Goal: Task Accomplishment & Management: Use online tool/utility

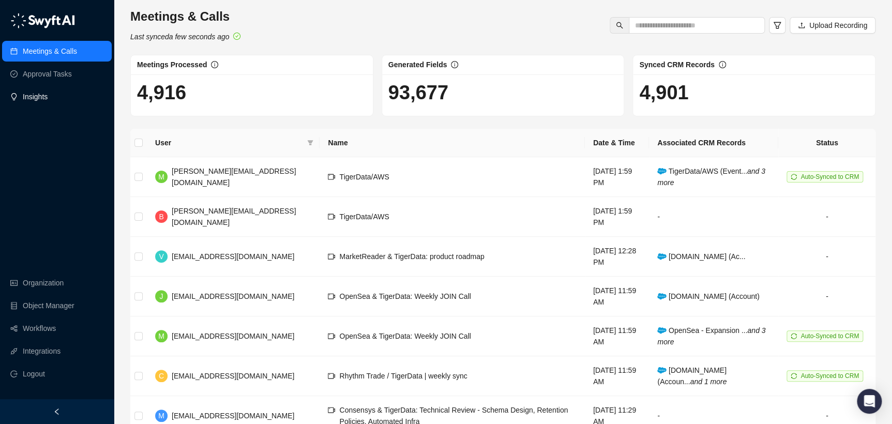
click at [48, 100] on link "Insights" at bounding box center [35, 96] width 25 height 21
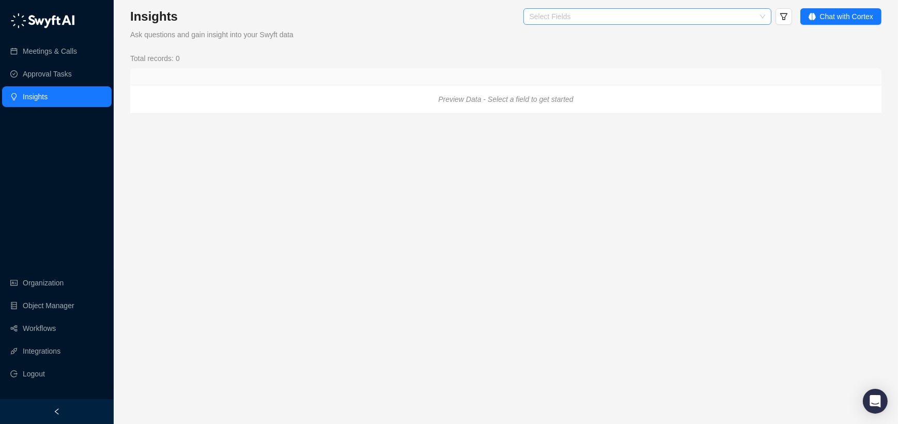
click at [660, 17] on div at bounding box center [642, 17] width 233 height 8
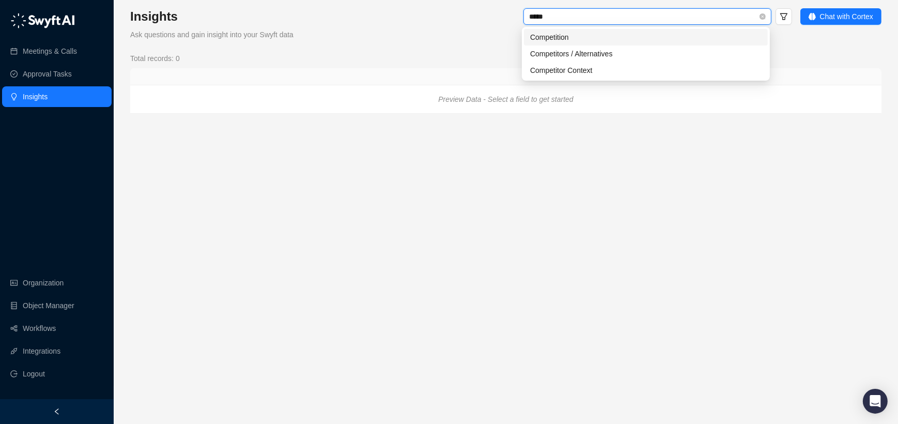
type input "******"
click at [643, 50] on div "Competitors / Alternatives" at bounding box center [646, 53] width 232 height 11
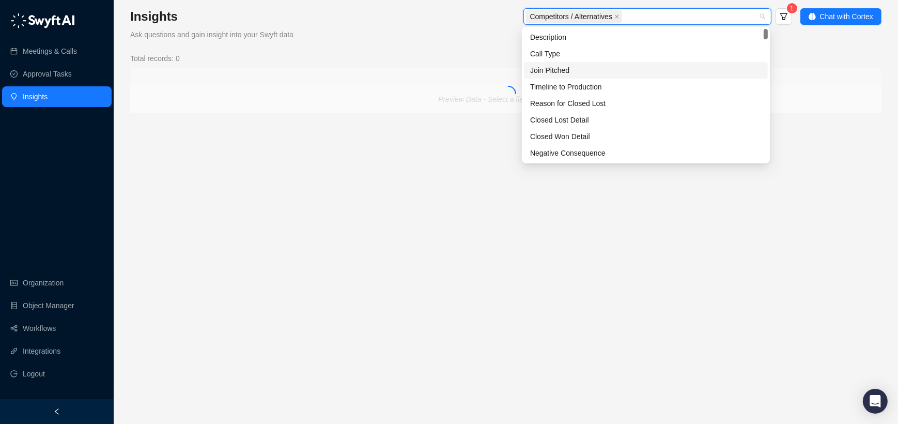
click at [797, 120] on main "Insights Ask questions and gain insight into your Swyft data Competitors / Alte…" at bounding box center [506, 211] width 752 height 407
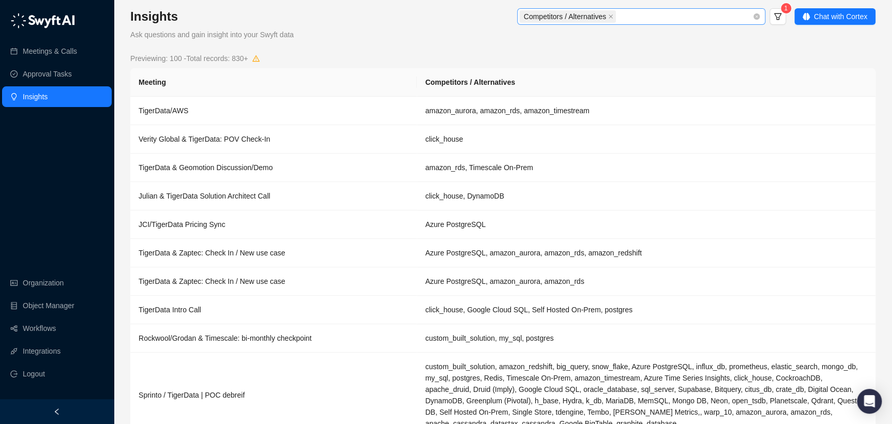
click at [704, 22] on div "Competitors / Alternatives" at bounding box center [635, 16] width 233 height 14
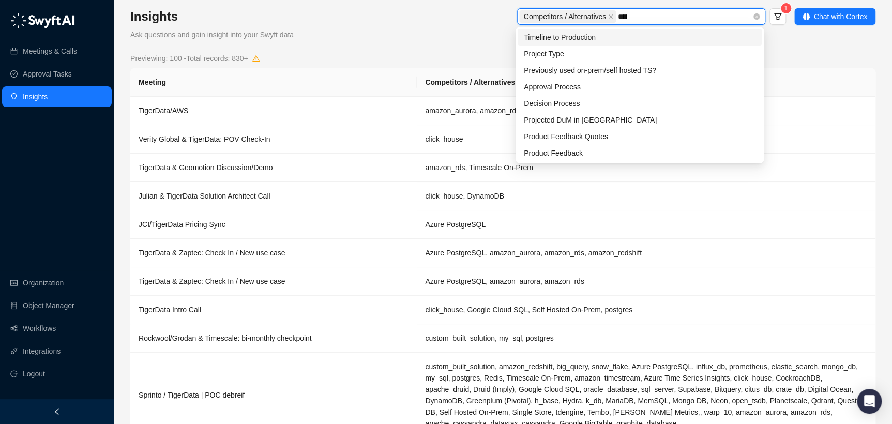
type input "******"
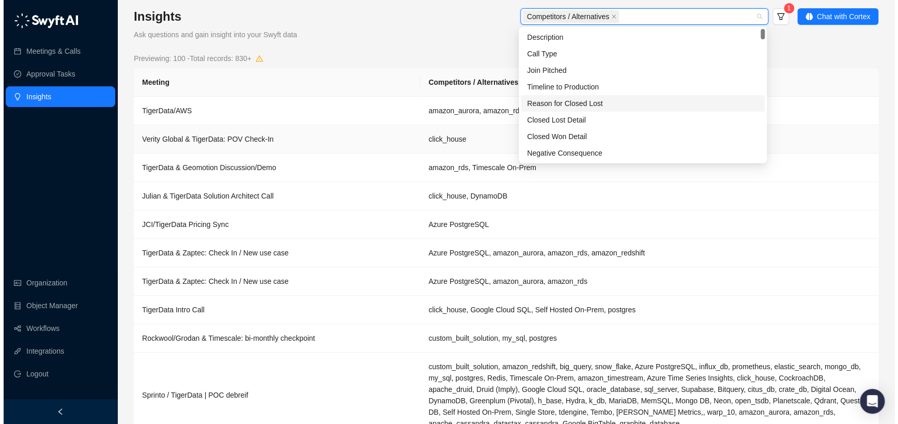
scroll to position [54, 0]
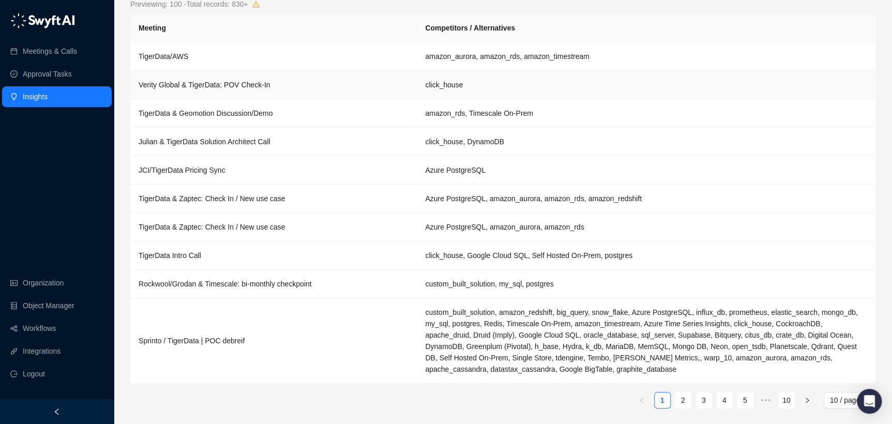
click at [440, 73] on td "click_house" at bounding box center [646, 85] width 459 height 28
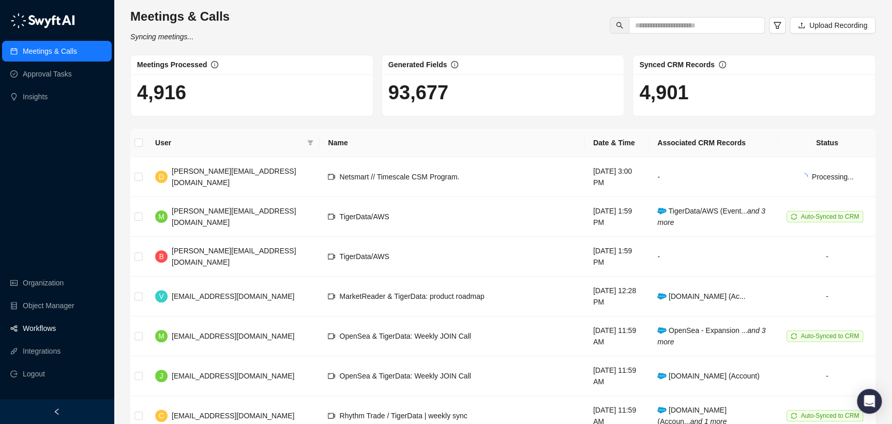
click at [55, 328] on link "Workflows" at bounding box center [39, 328] width 33 height 21
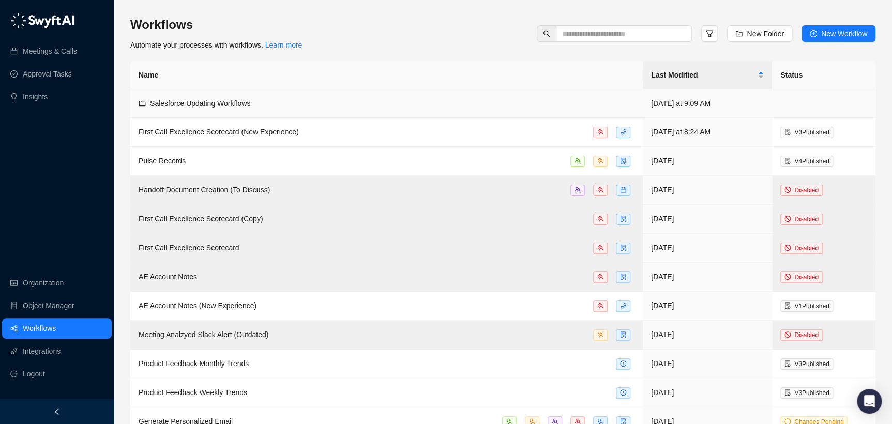
click at [215, 111] on td "Salesforce Updating Workflows" at bounding box center [386, 103] width 512 height 28
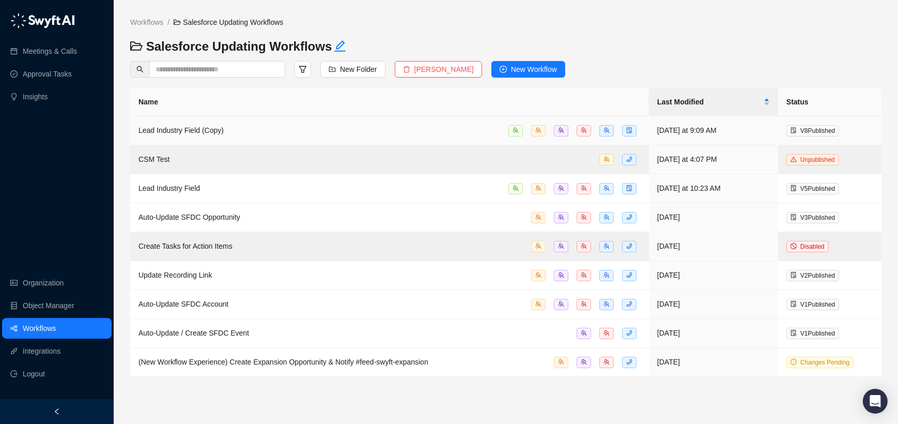
click at [207, 135] on div "Lead Industry Field (Copy)" at bounding box center [181, 130] width 85 height 11
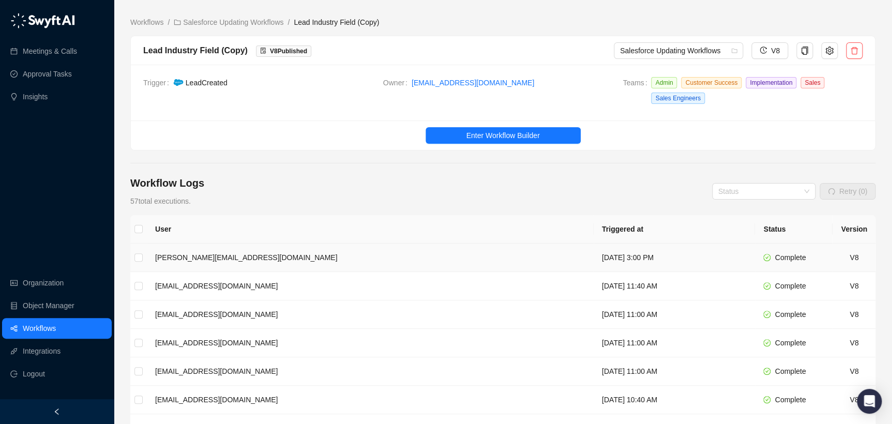
click at [204, 247] on td "[PERSON_NAME][EMAIL_ADDRESS][DOMAIN_NAME]" at bounding box center [370, 257] width 447 height 28
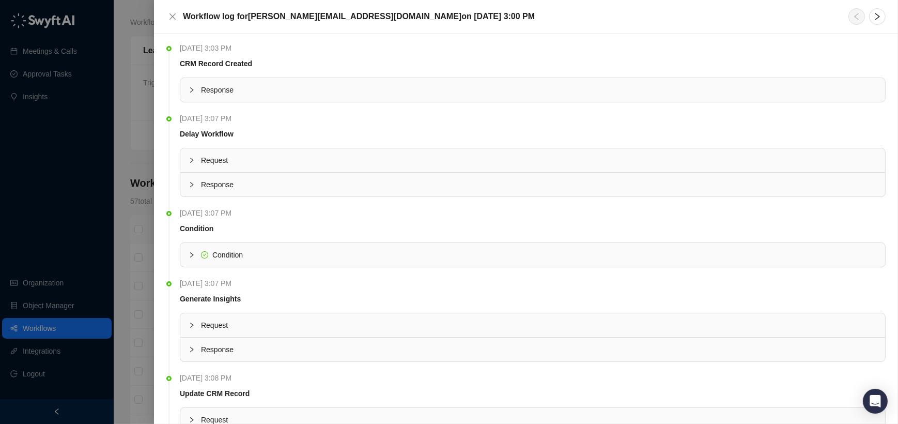
click at [130, 155] on div at bounding box center [449, 212] width 898 height 424
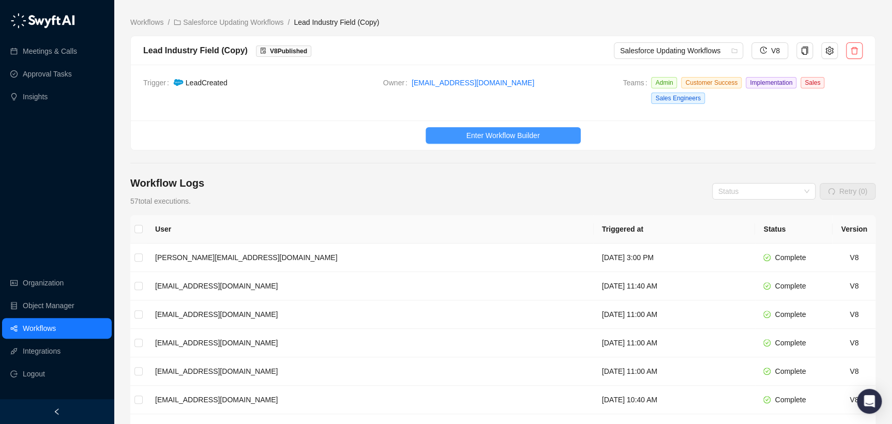
click at [468, 136] on span "Enter Workflow Builder" at bounding box center [502, 135] width 73 height 11
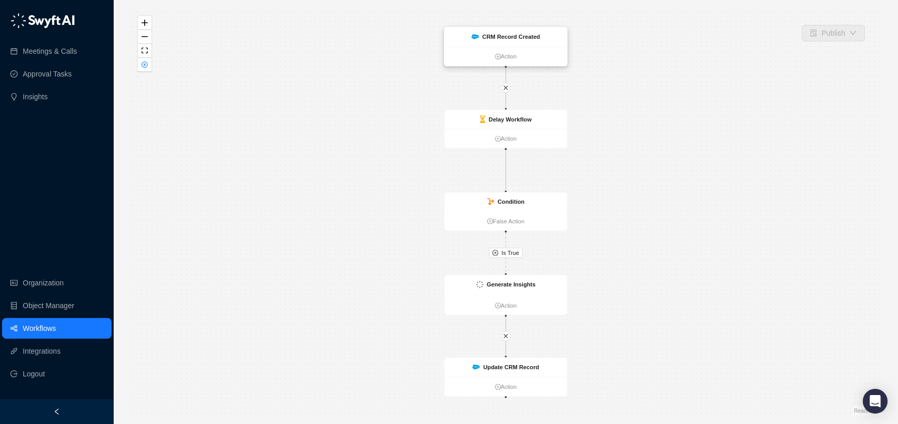
click at [495, 40] on strong "CRM Record Created" at bounding box center [511, 37] width 58 height 7
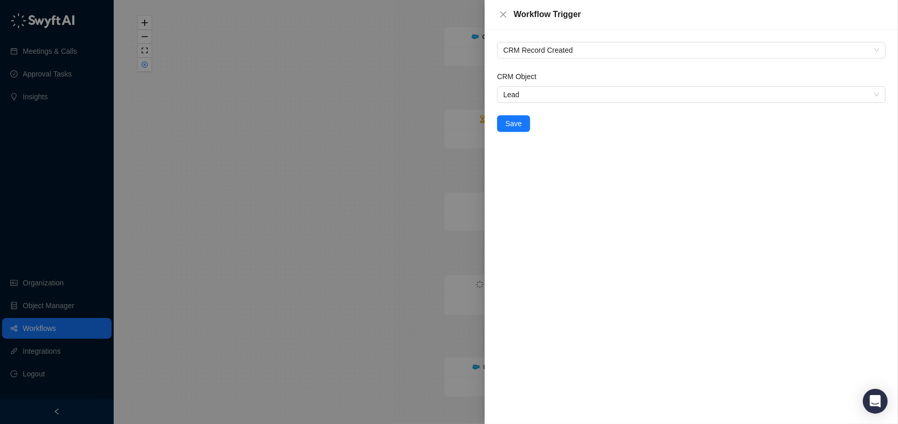
click at [326, 140] on div at bounding box center [449, 212] width 898 height 424
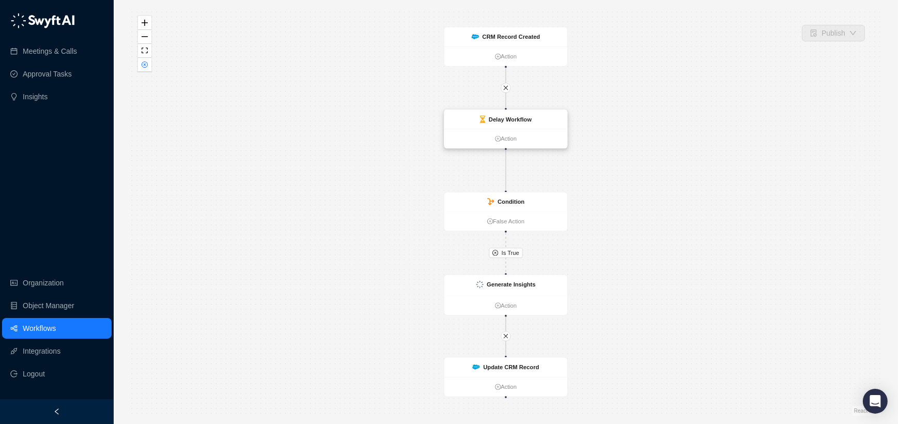
click at [478, 118] on div "Delay Workflow" at bounding box center [506, 119] width 123 height 19
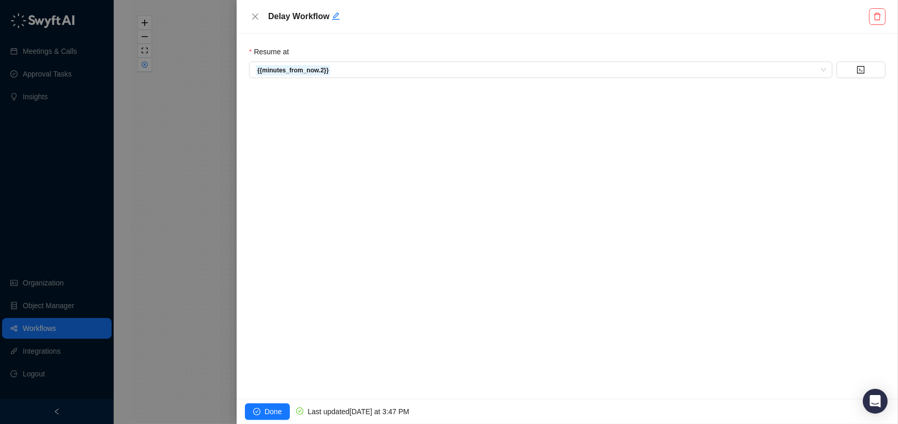
click at [221, 156] on div at bounding box center [449, 212] width 898 height 424
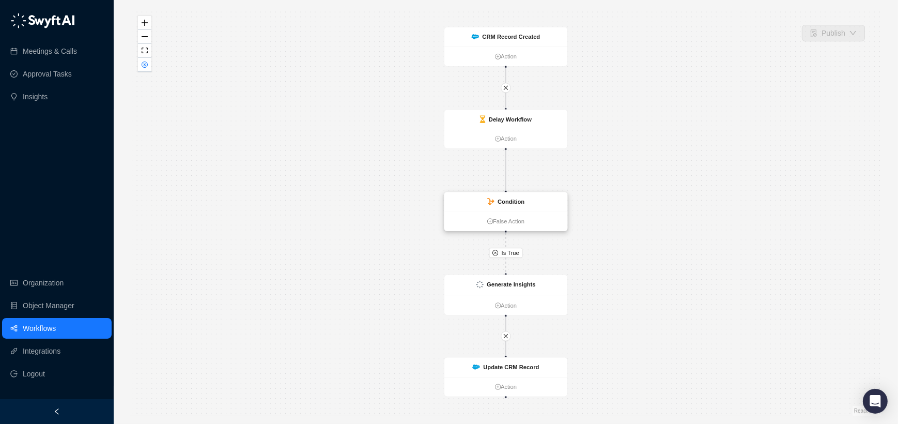
click at [484, 206] on div "Condition" at bounding box center [506, 201] width 123 height 19
click at [449, 200] on div "Condition" at bounding box center [506, 202] width 123 height 19
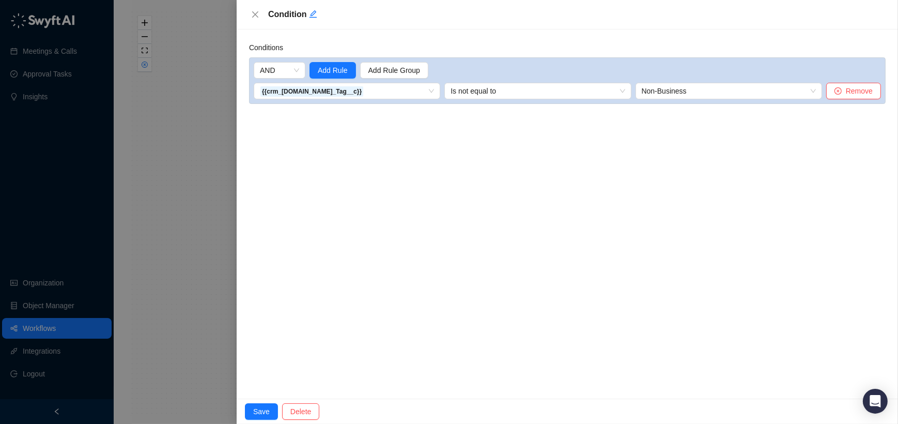
click at [189, 163] on div at bounding box center [449, 212] width 898 height 424
